Goal: Information Seeking & Learning: Learn about a topic

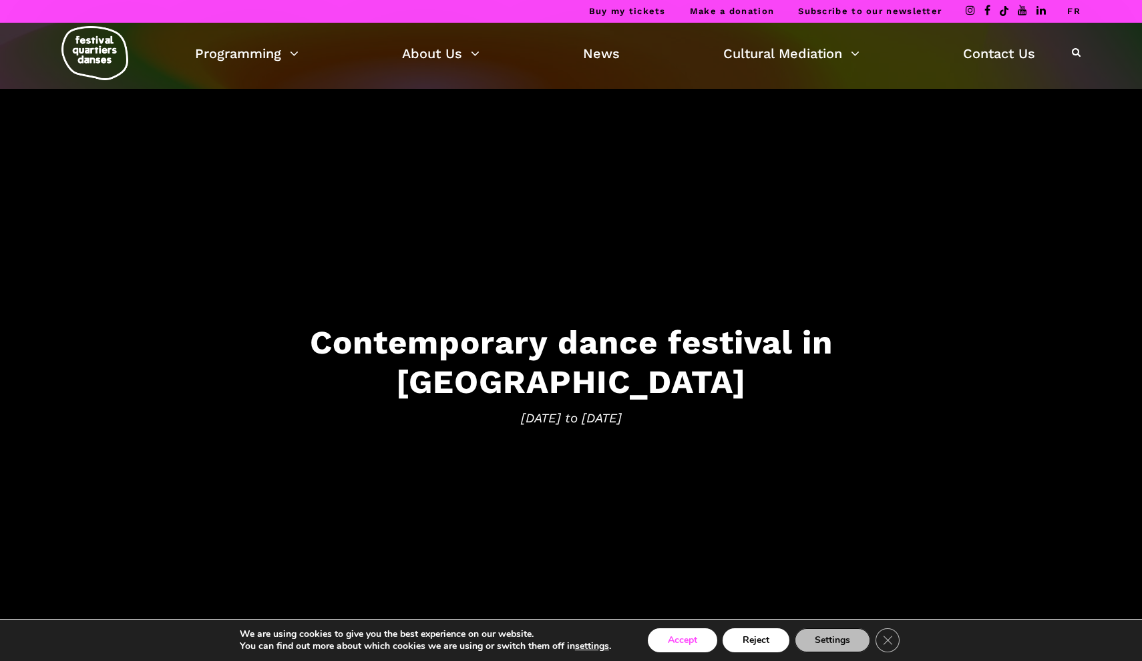
click at [687, 649] on button "Accept" at bounding box center [682, 640] width 69 height 24
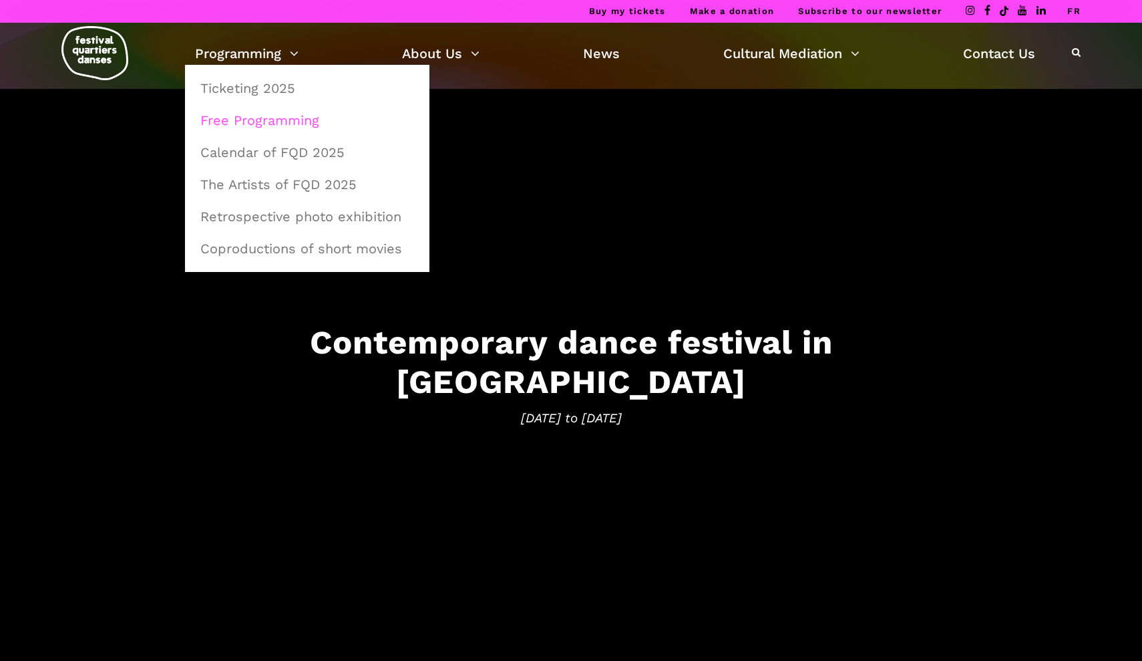
click at [281, 114] on link "Free Programming" at bounding box center [307, 120] width 230 height 31
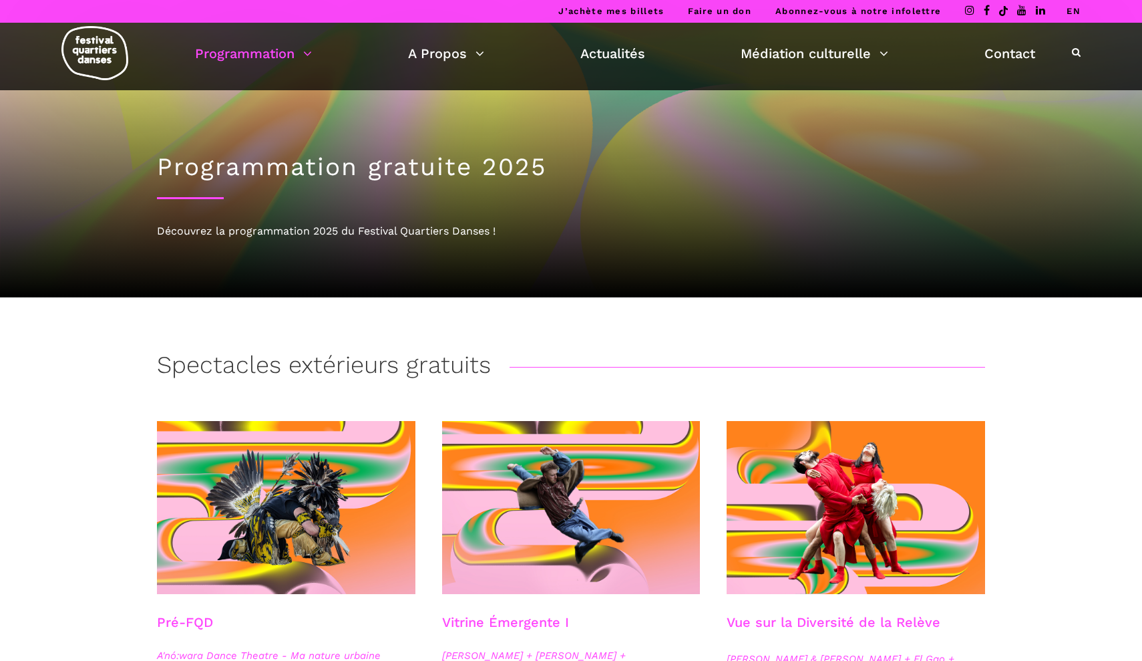
click at [1075, 13] on link "EN" at bounding box center [1074, 11] width 14 height 10
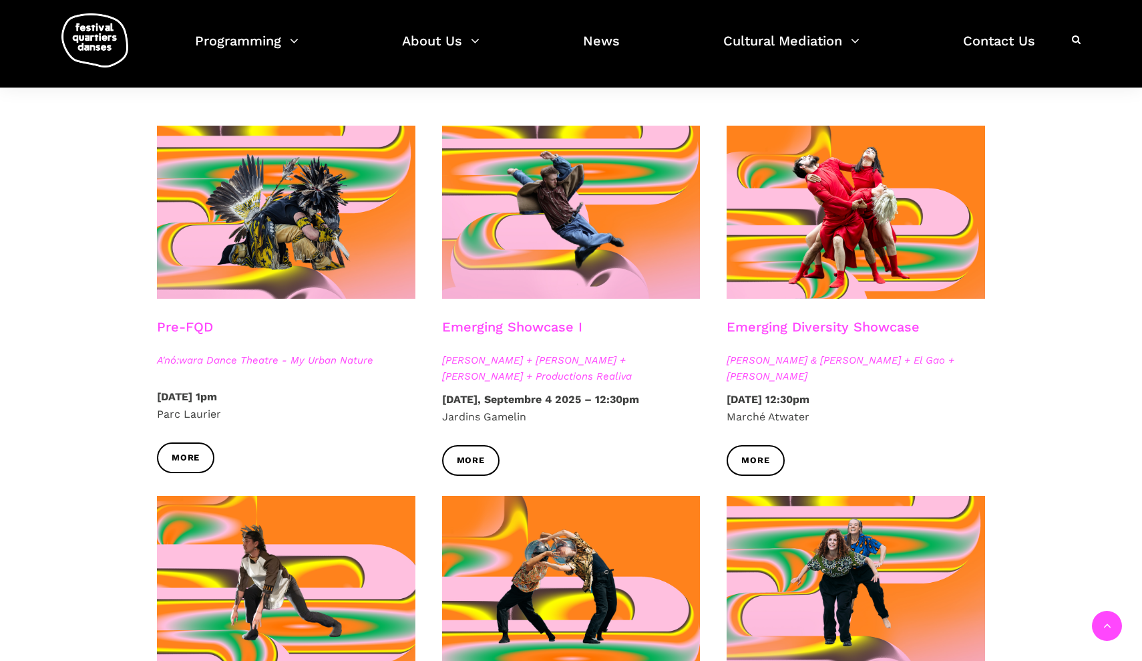
scroll to position [263, 0]
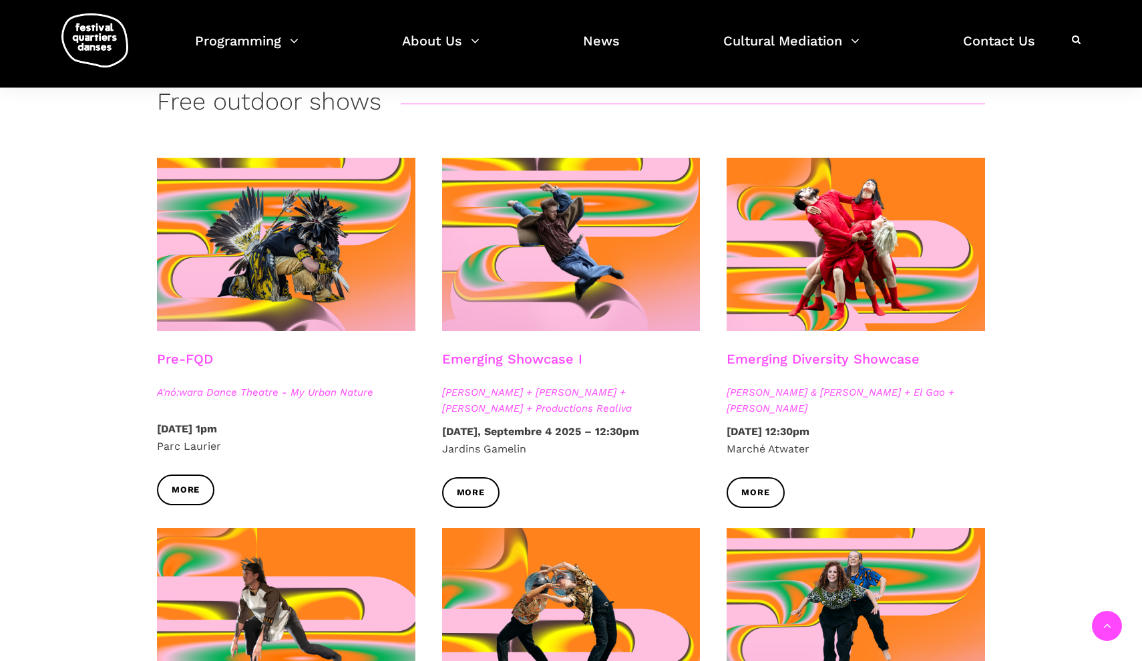
click at [957, 421] on div "Emerging Diversity Showcase Athena Lucie Assamba & Leah Danga + El Gao + Rameez…" at bounding box center [855, 387] width 285 height 72
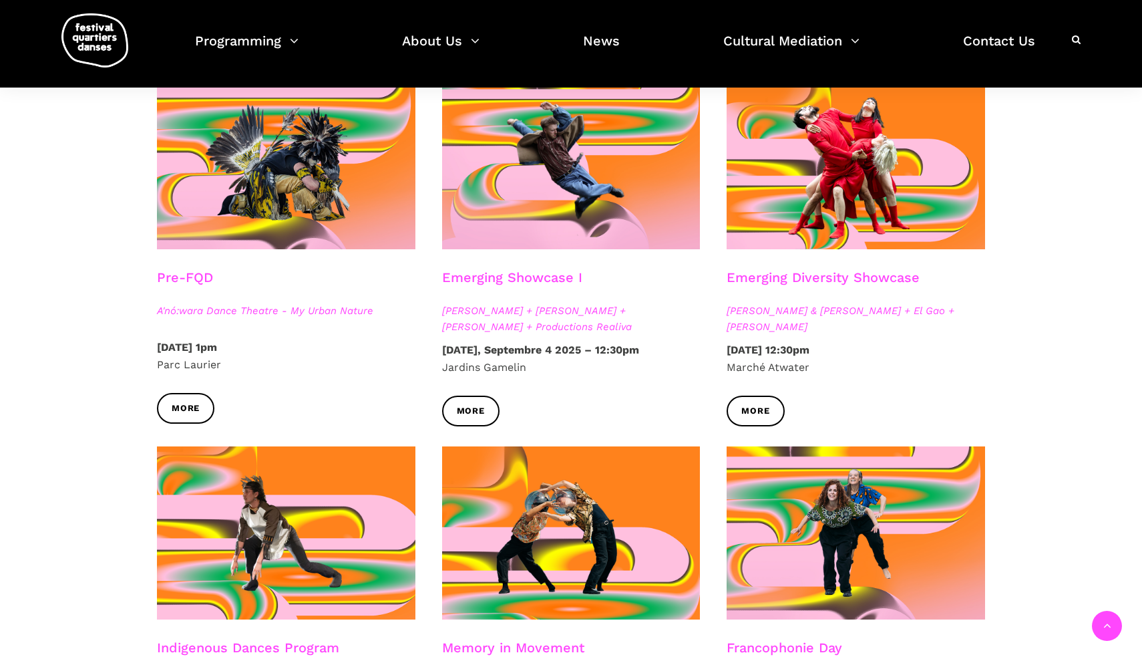
scroll to position [345, 0]
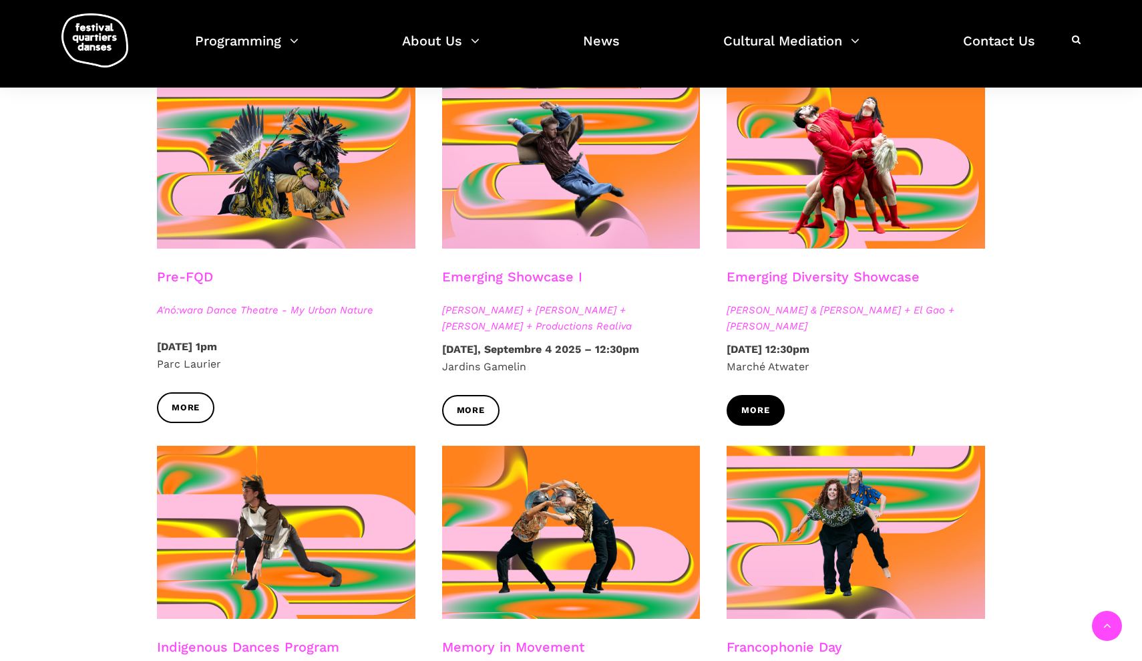
click at [754, 405] on span "More" at bounding box center [755, 410] width 28 height 14
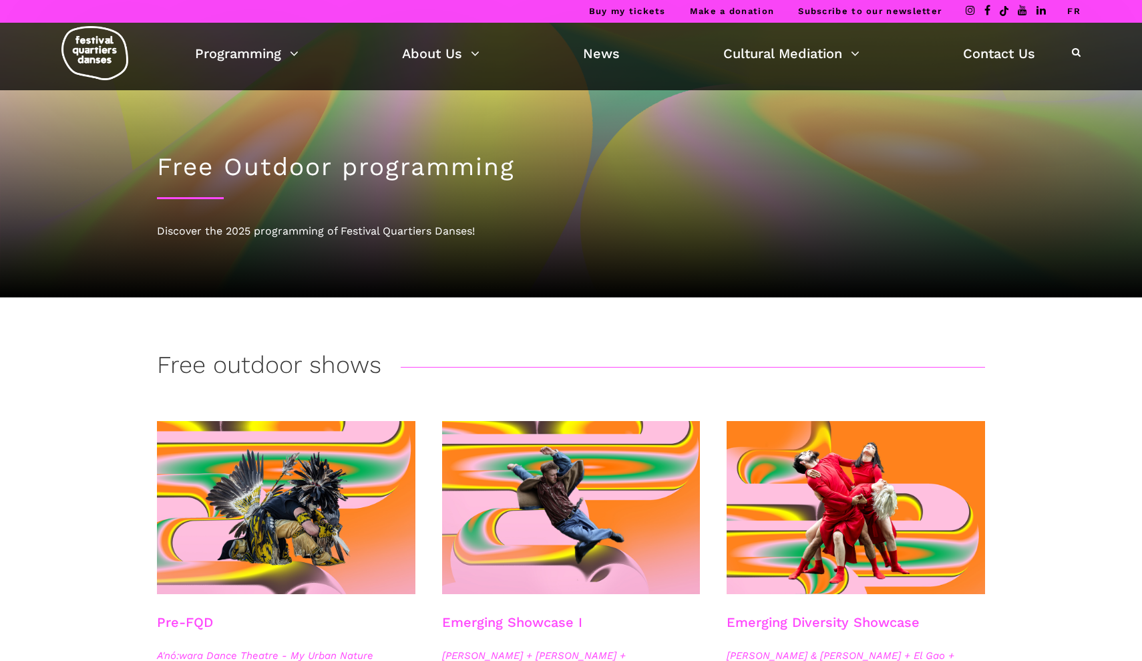
scroll to position [0, 0]
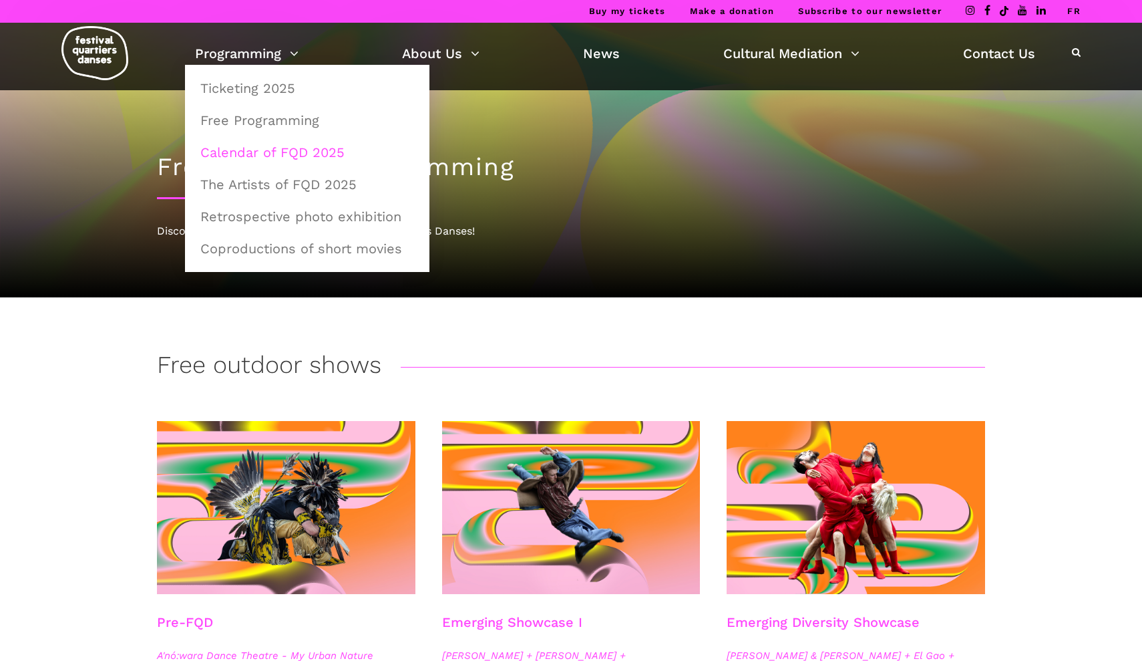
click at [254, 149] on link "Calendar of FQD 2025" at bounding box center [307, 152] width 230 height 31
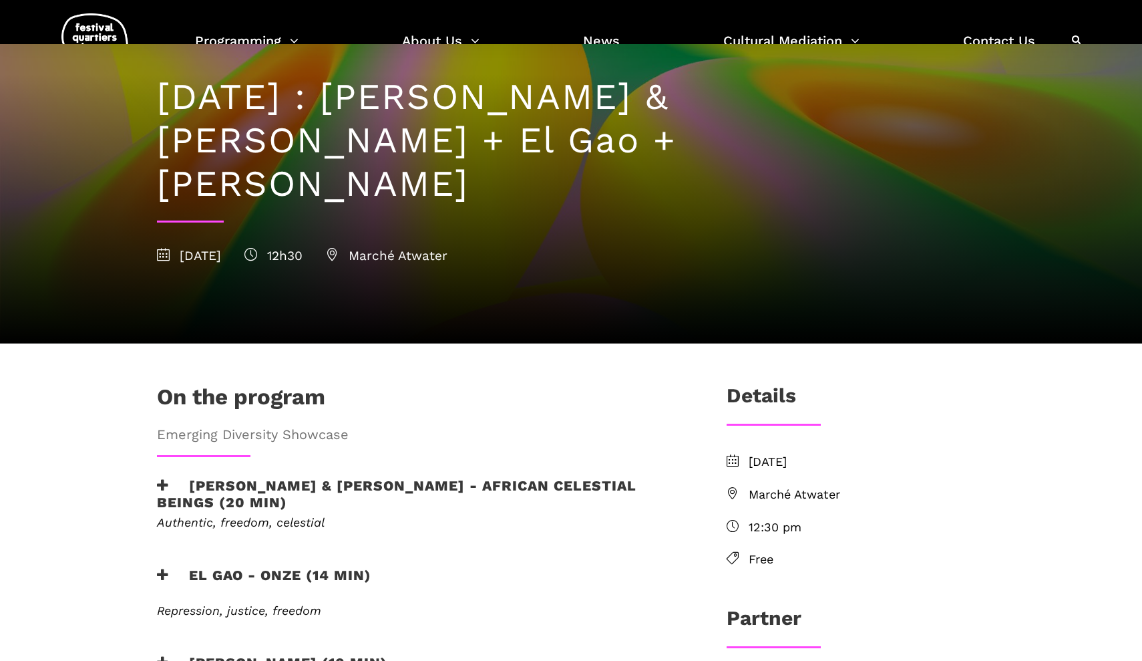
scroll to position [109, 0]
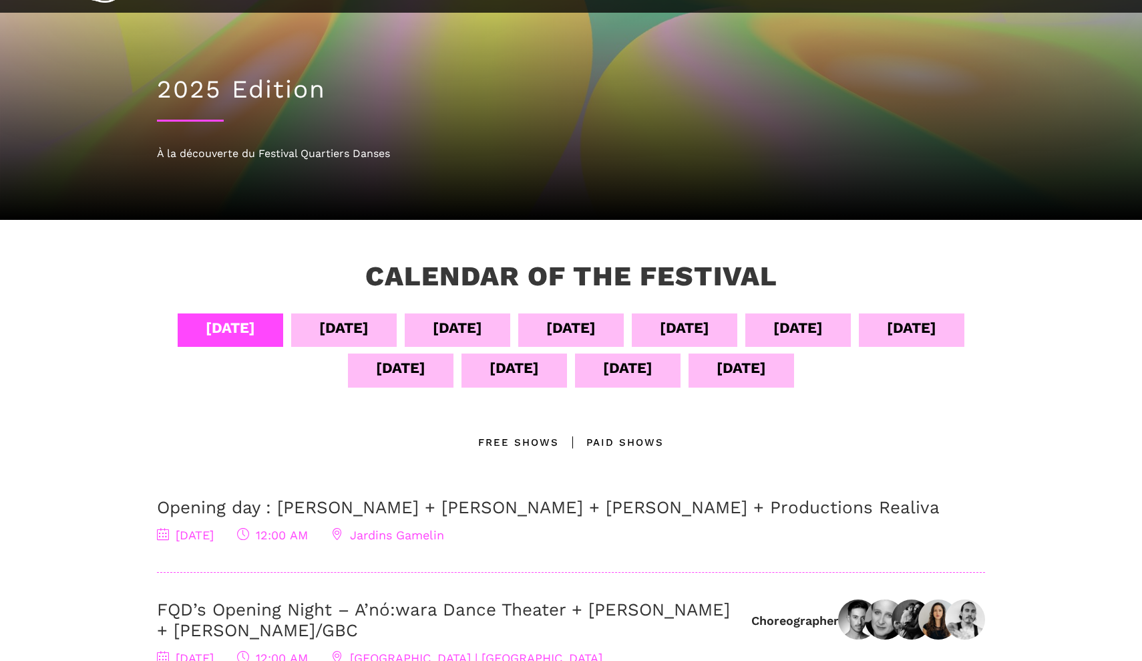
scroll to position [81, 0]
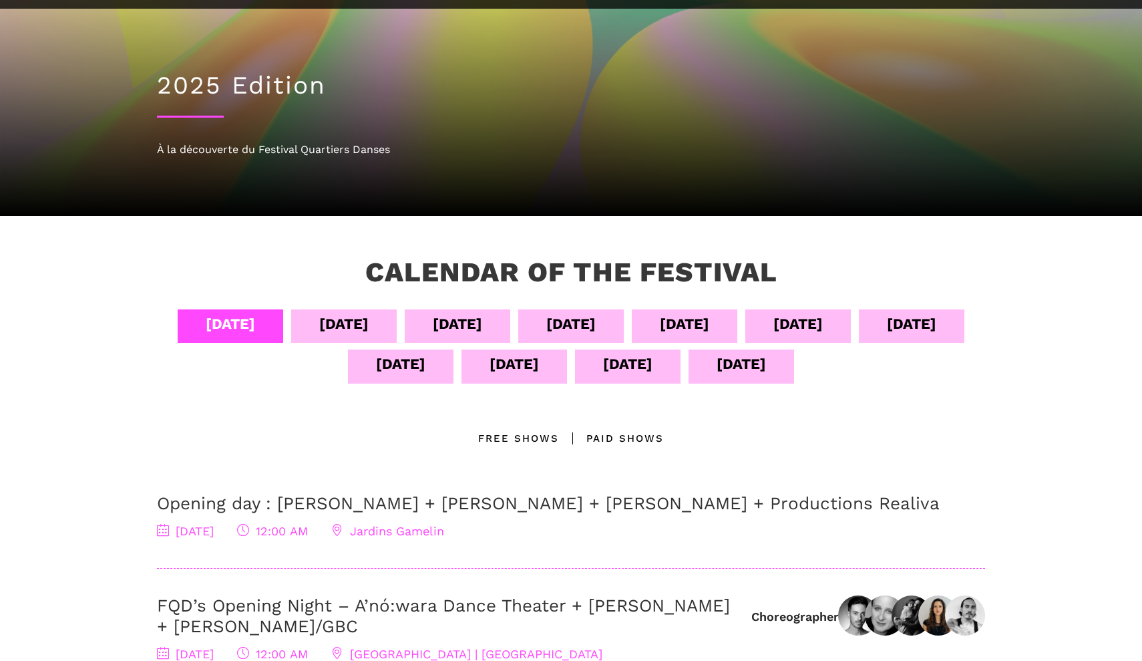
click at [397, 337] on div "[DATE]" at bounding box center [344, 325] width 106 height 33
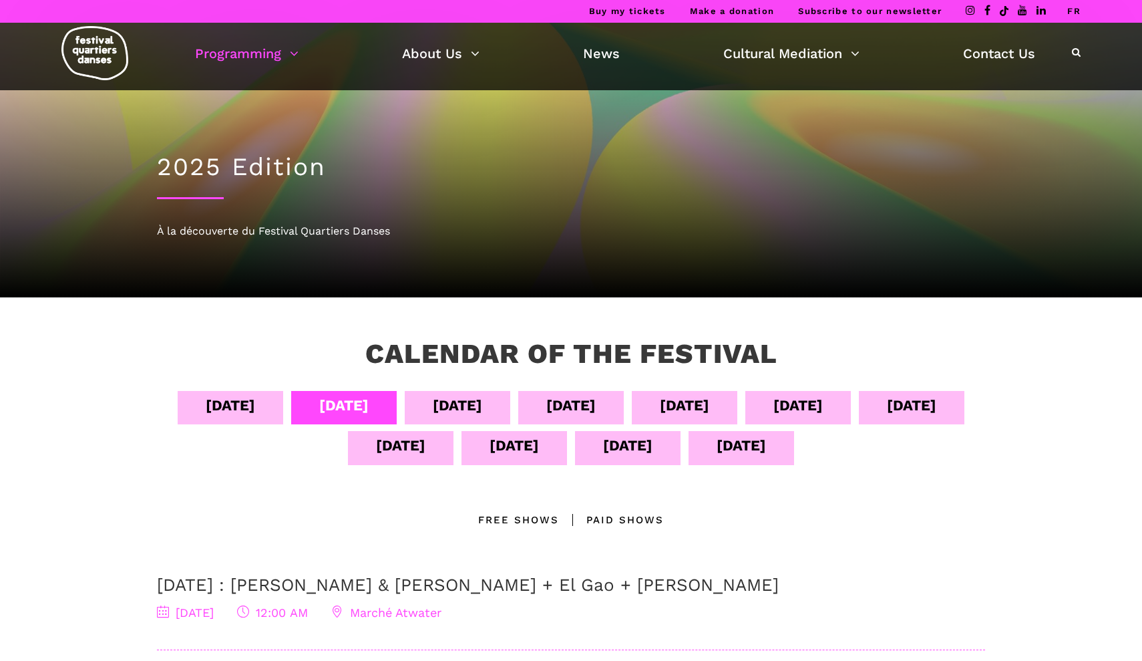
scroll to position [0, 0]
